Goal: Task Accomplishment & Management: Use online tool/utility

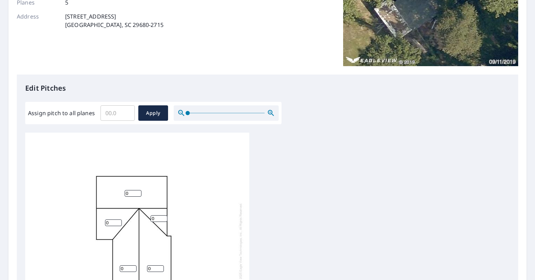
scroll to position [115, 0]
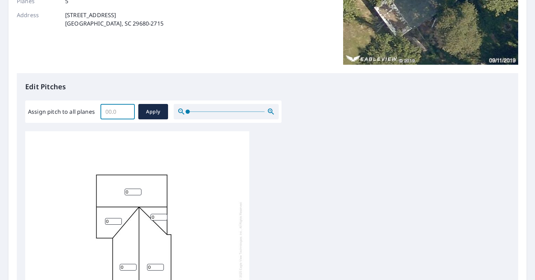
click at [116, 112] on input "Assign pitch to all planes" at bounding box center [117, 112] width 34 height 20
type input "3"
click at [144, 109] on span "Apply" at bounding box center [153, 111] width 19 height 9
type input "3"
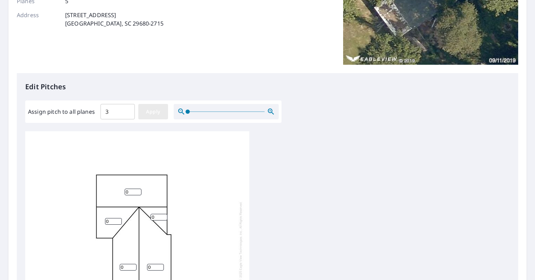
type input "3"
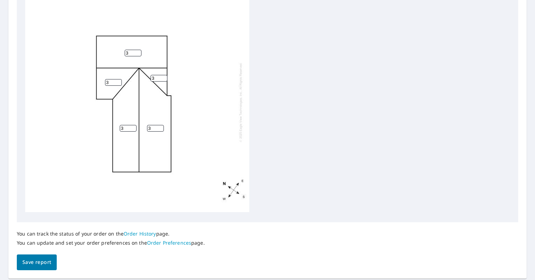
scroll to position [274, 0]
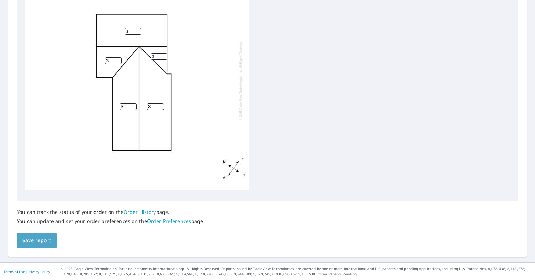
click at [45, 243] on span "Save report" at bounding box center [36, 240] width 29 height 9
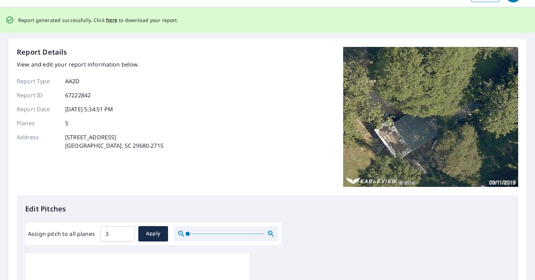
scroll to position [0, 0]
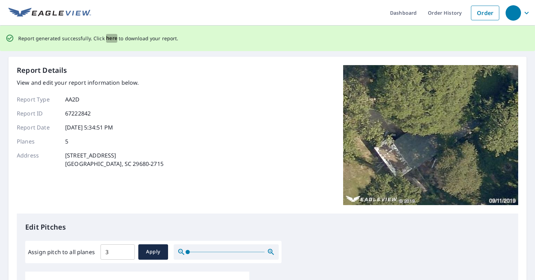
click at [113, 39] on span "here" at bounding box center [112, 38] width 12 height 9
